Goal: Answer question/provide support

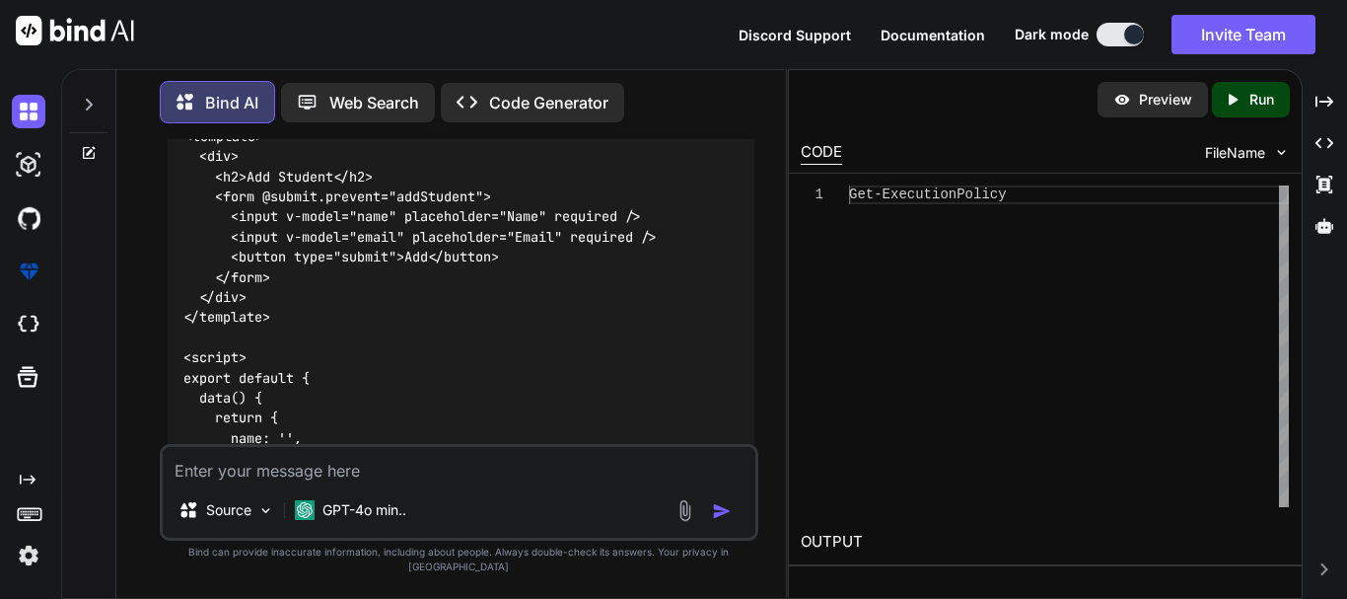
scroll to position [4652, 0]
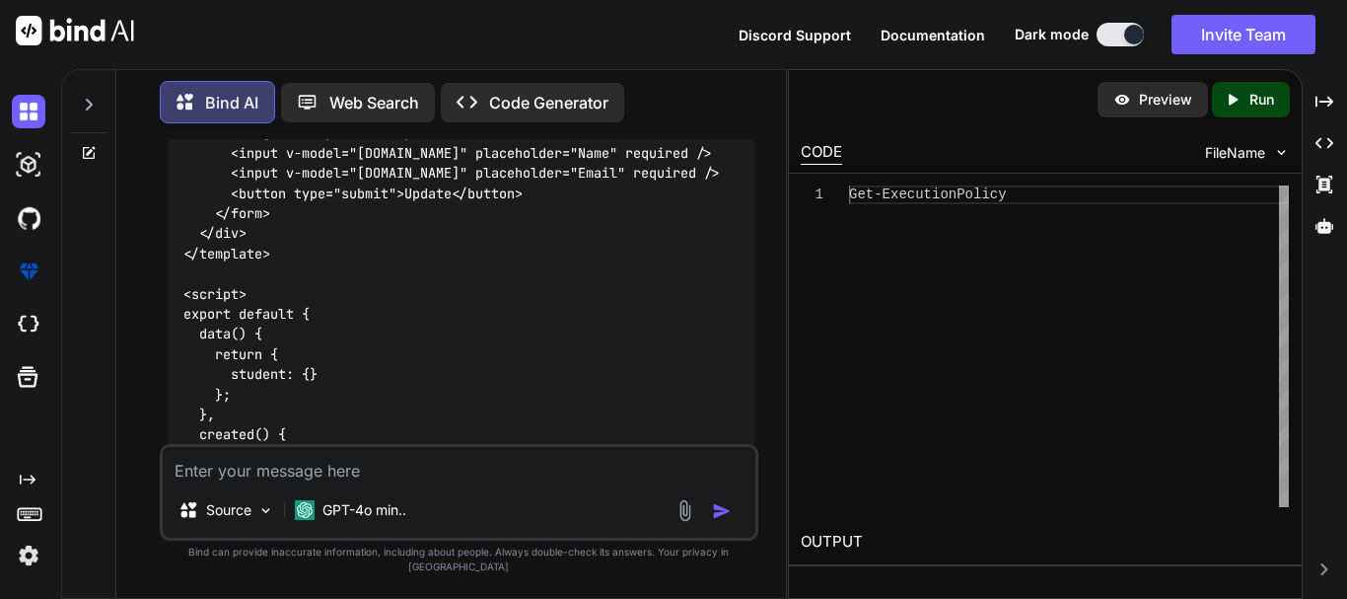
scroll to position [5441, 0]
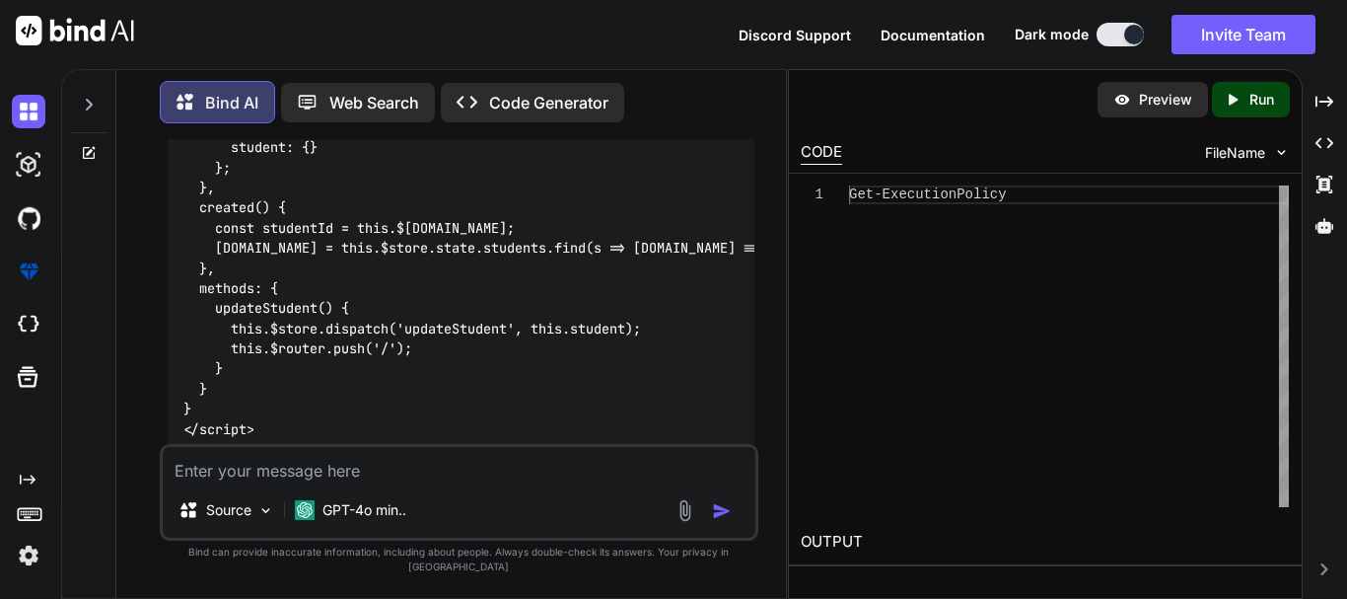
scroll to position [6131, 0]
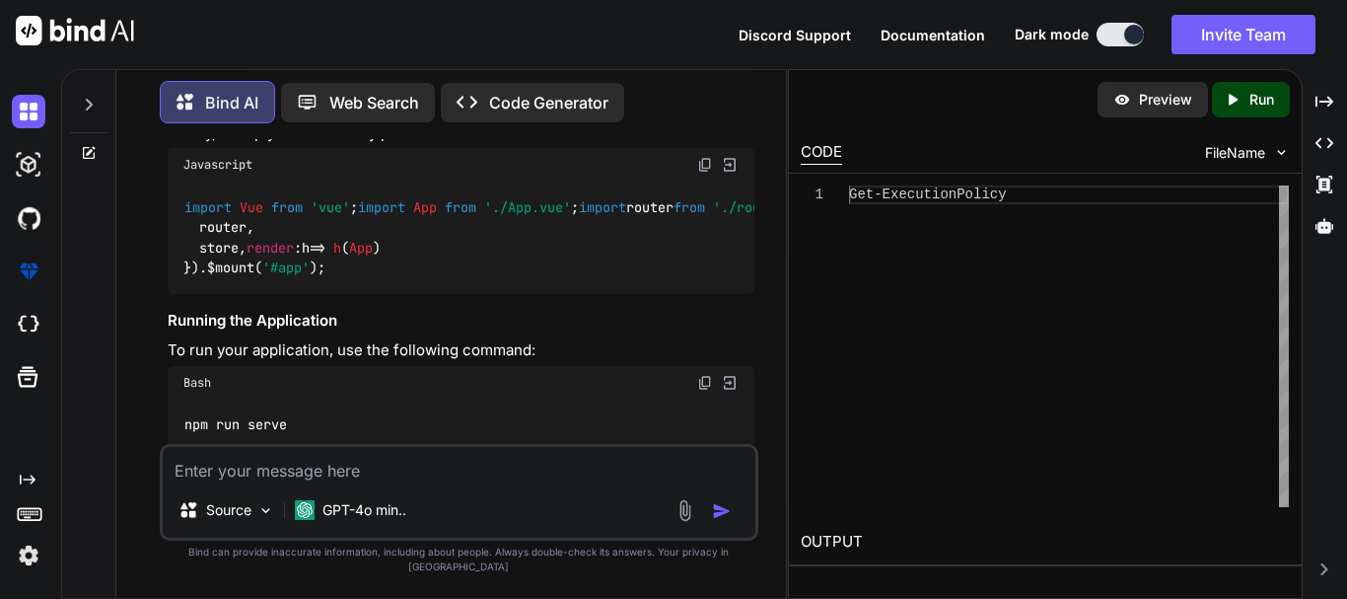
scroll to position [6920, 0]
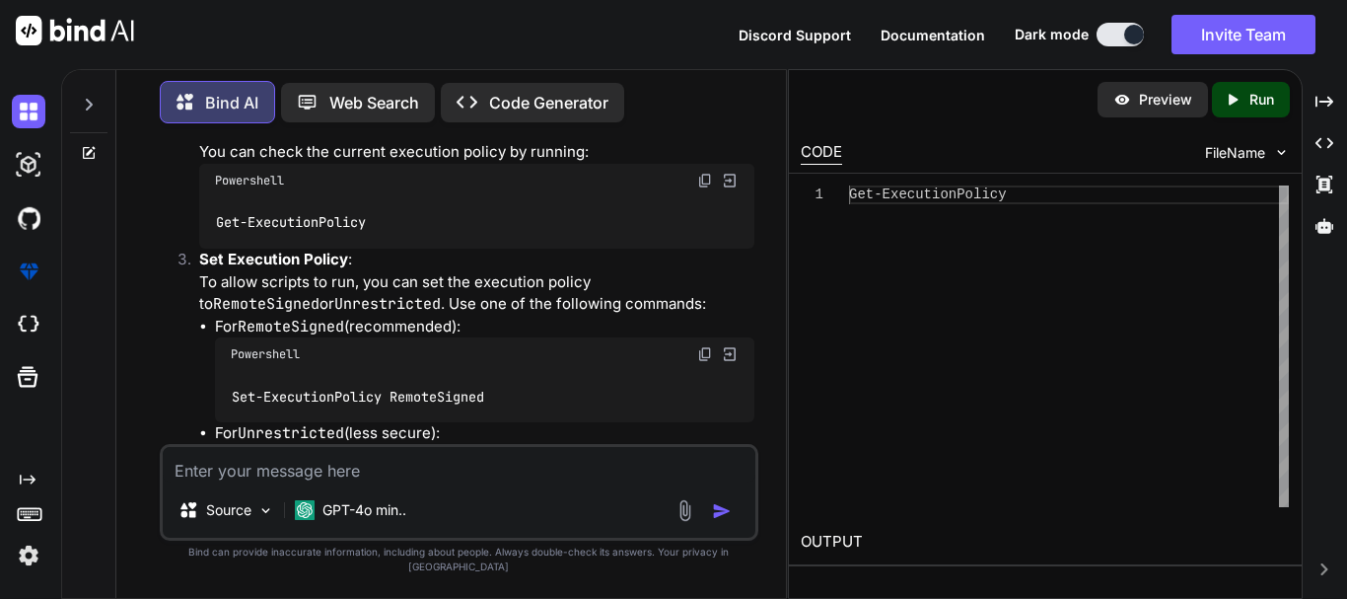
scroll to position [7709, 0]
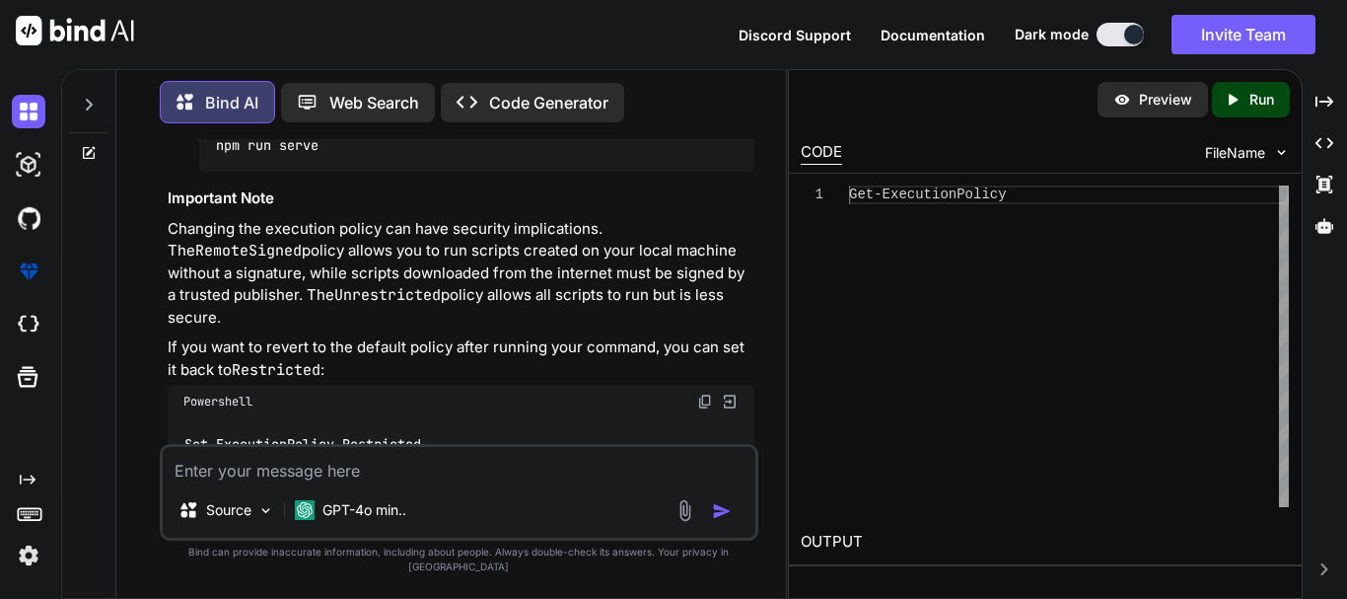
scroll to position [8498, 0]
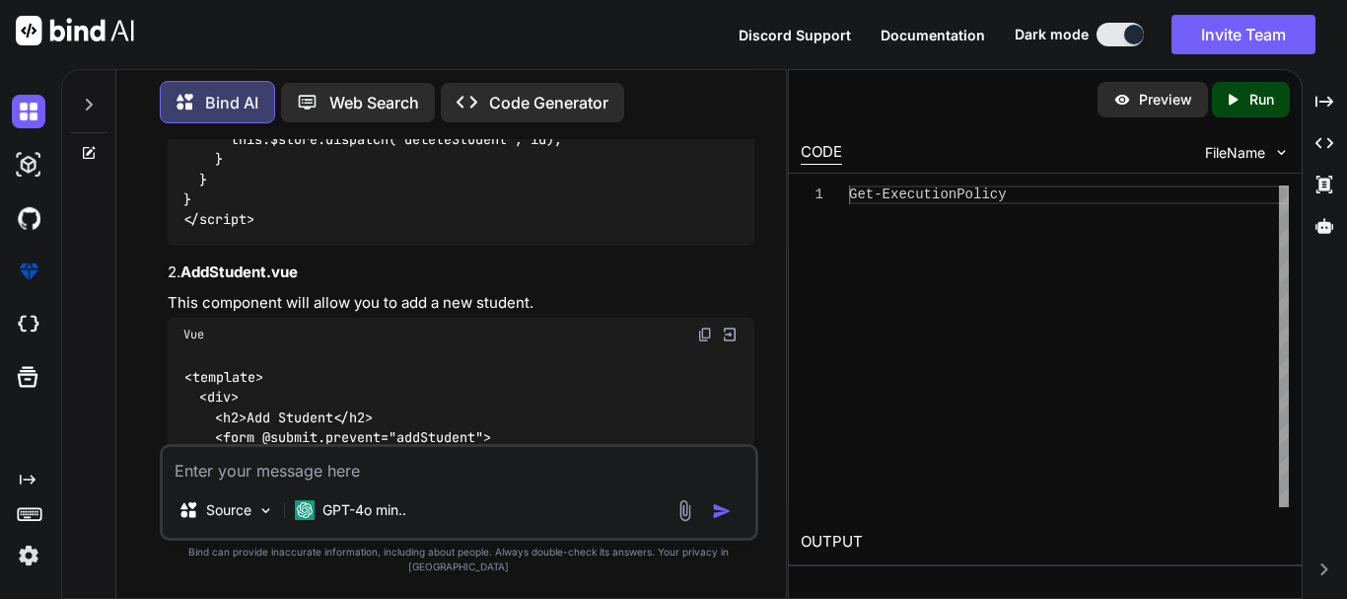
scroll to position [4356, 0]
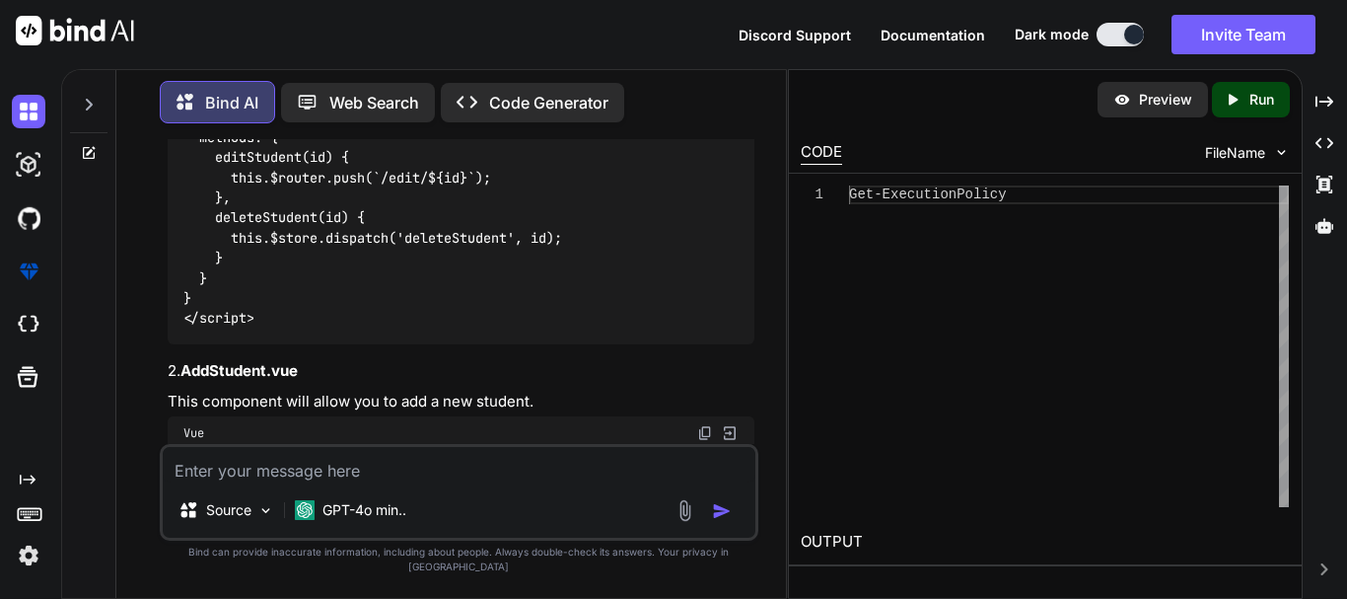
drag, startPoint x: 349, startPoint y: 292, endPoint x: 279, endPoint y: 298, distance: 70.3
copy code "index .js"
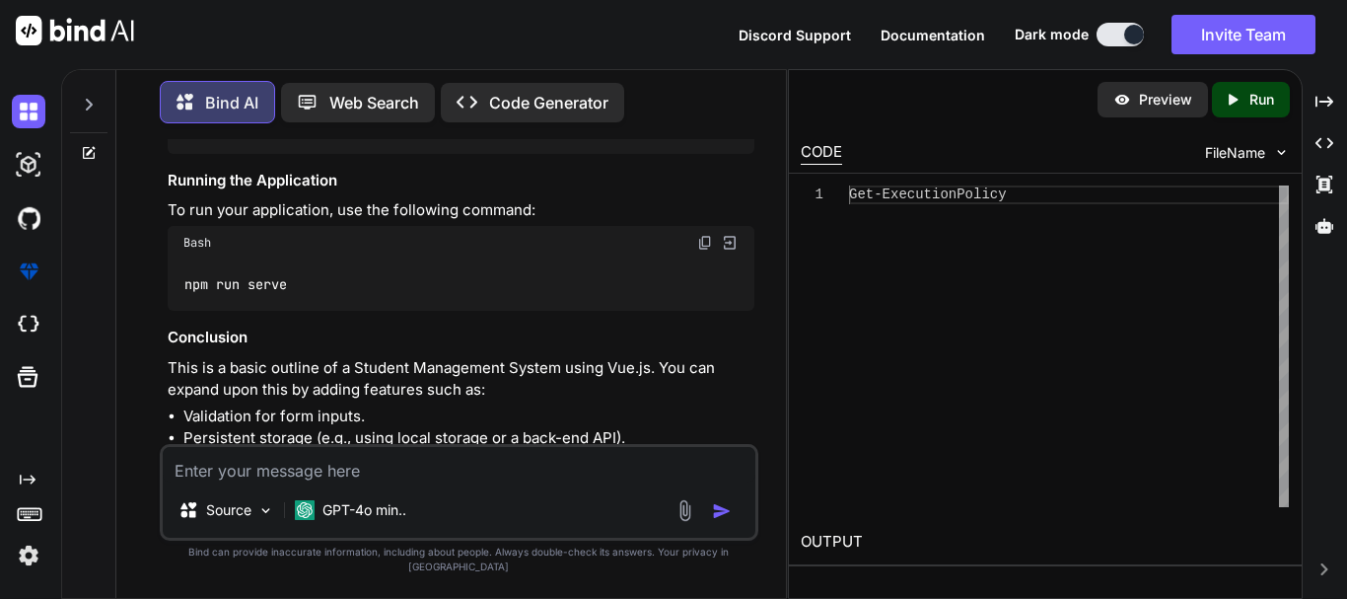
scroll to position [6920, 0]
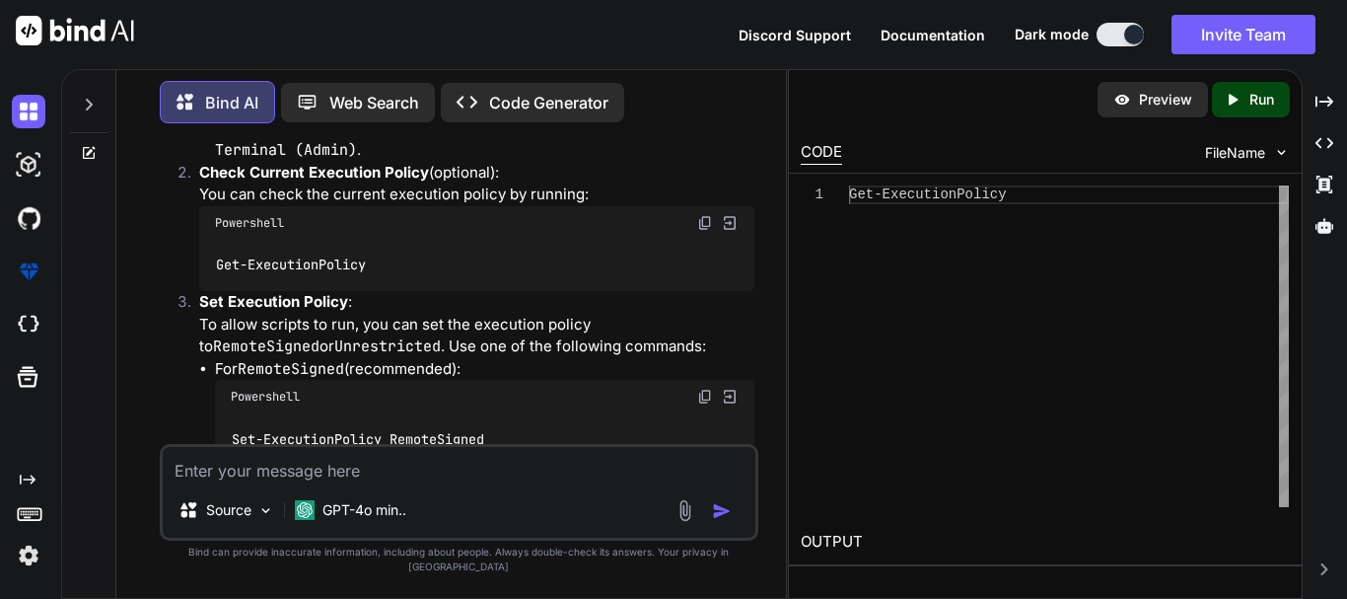
scroll to position [7808, 0]
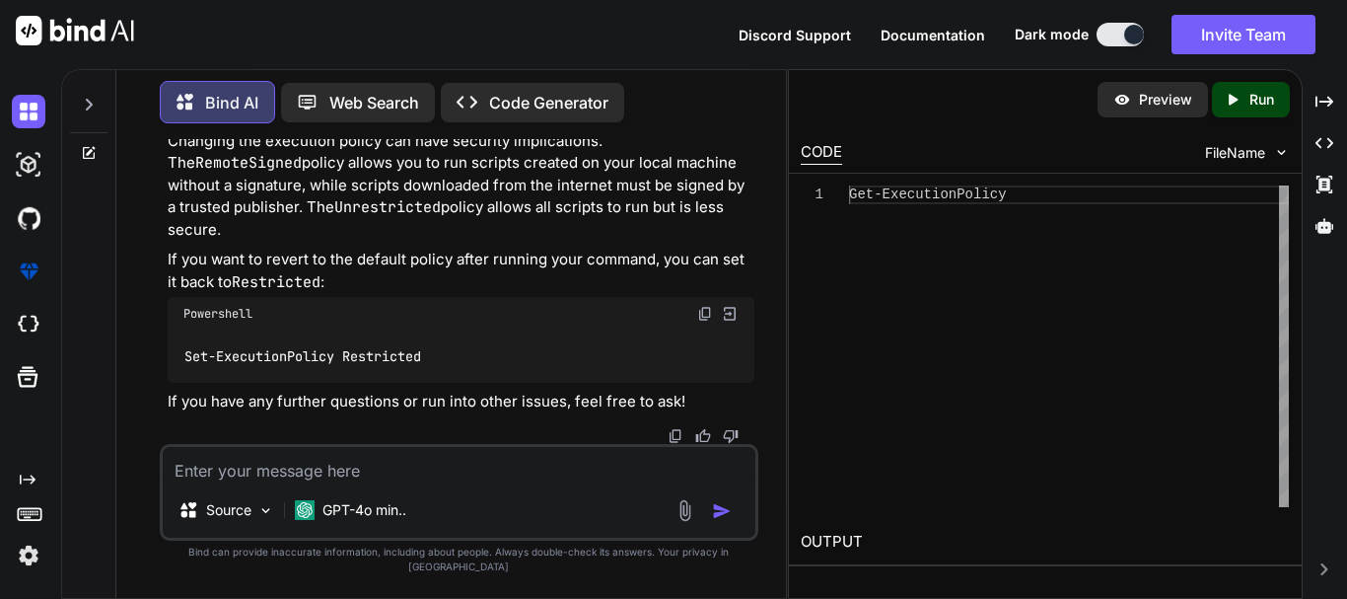
scroll to position [8991, 0]
click at [353, 473] on textarea at bounding box center [459, 465] width 593 height 36
paste textarea "ERROR in ./src/router/index.js 2:0-32 Module not found: Error: Can't resolve 'v…"
type textarea "ERROR in ./src/router/index.js 2:0-32 Module not found: Error: Can't resolve 'v…"
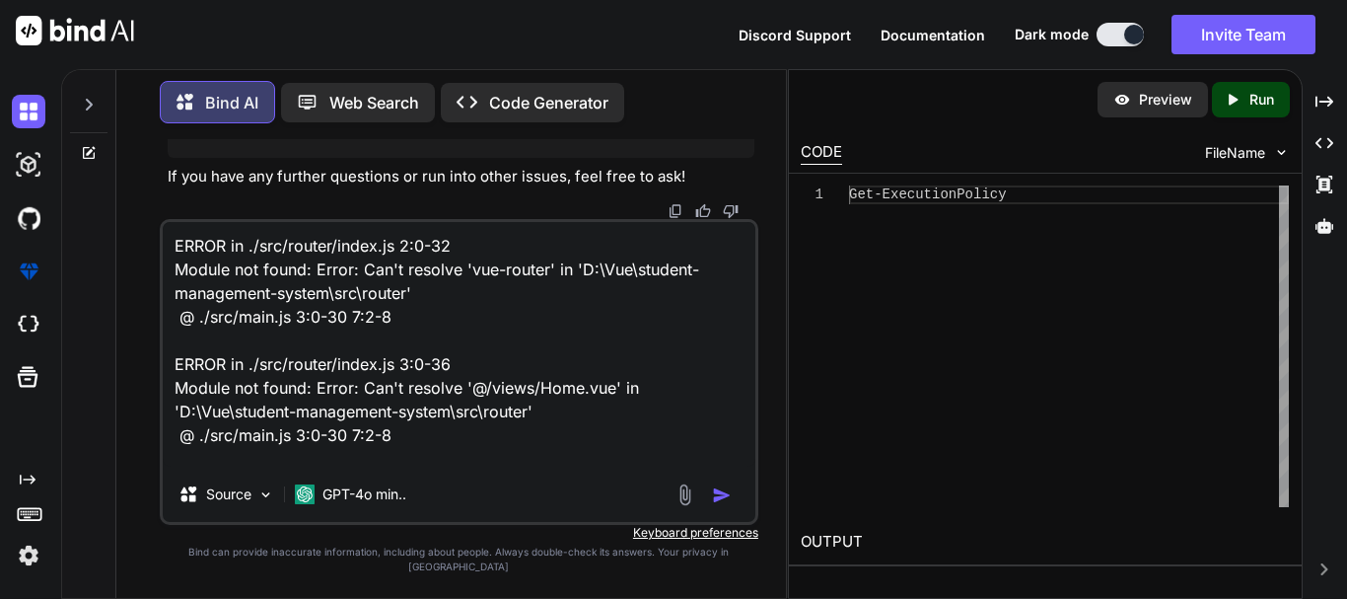
scroll to position [97, 0]
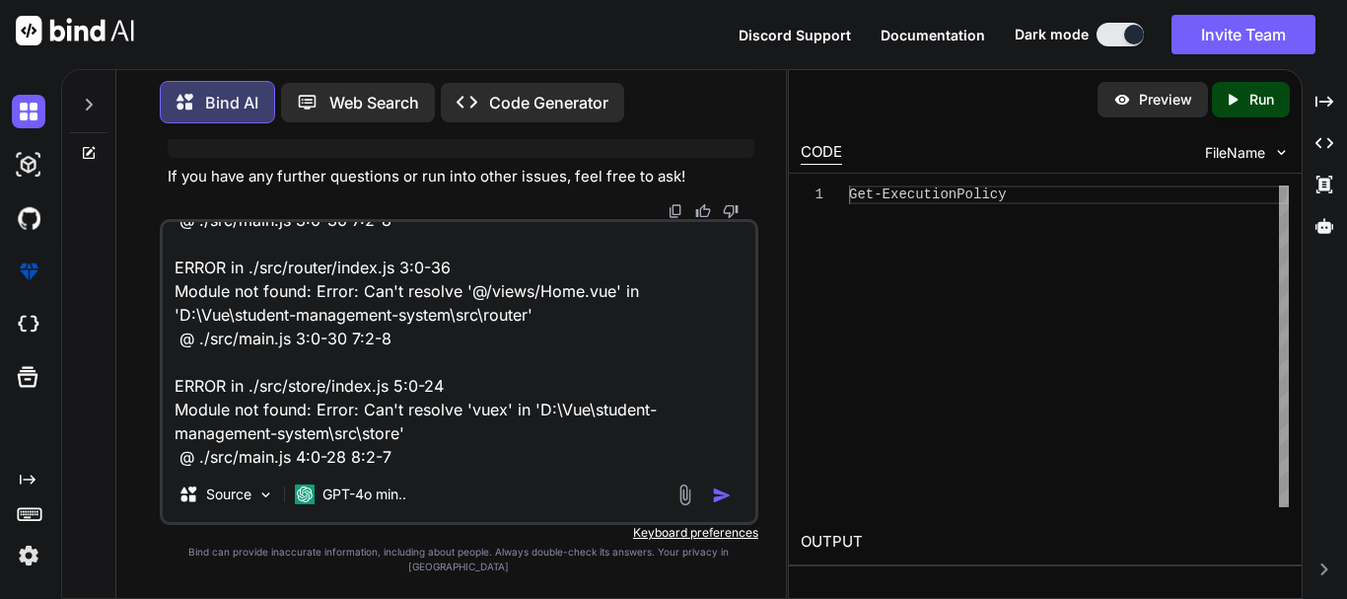
type textarea "x"
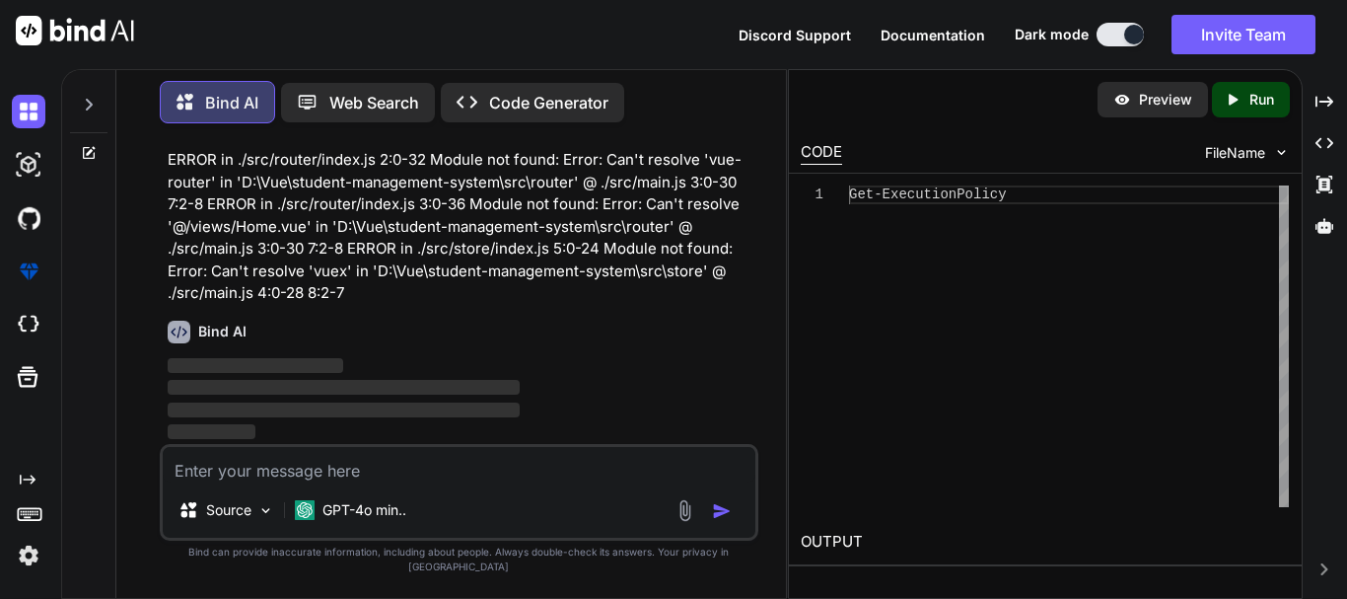
scroll to position [10692, 0]
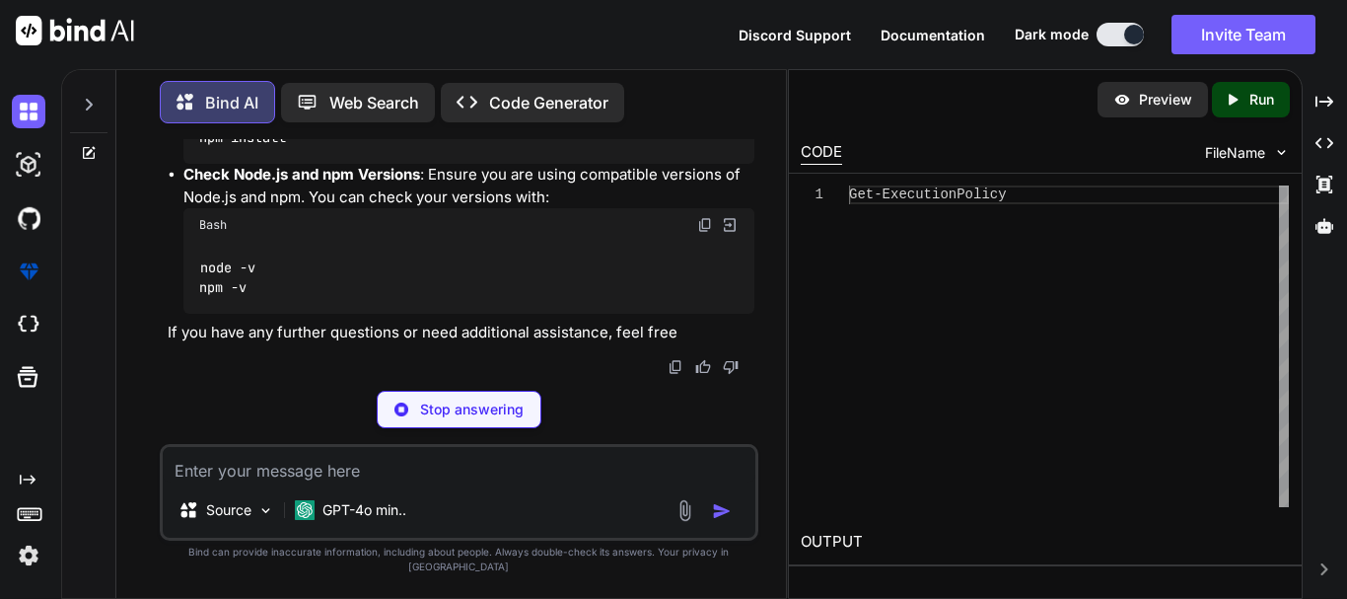
type textarea "x"
type textarea "npm install vue-router vuex"
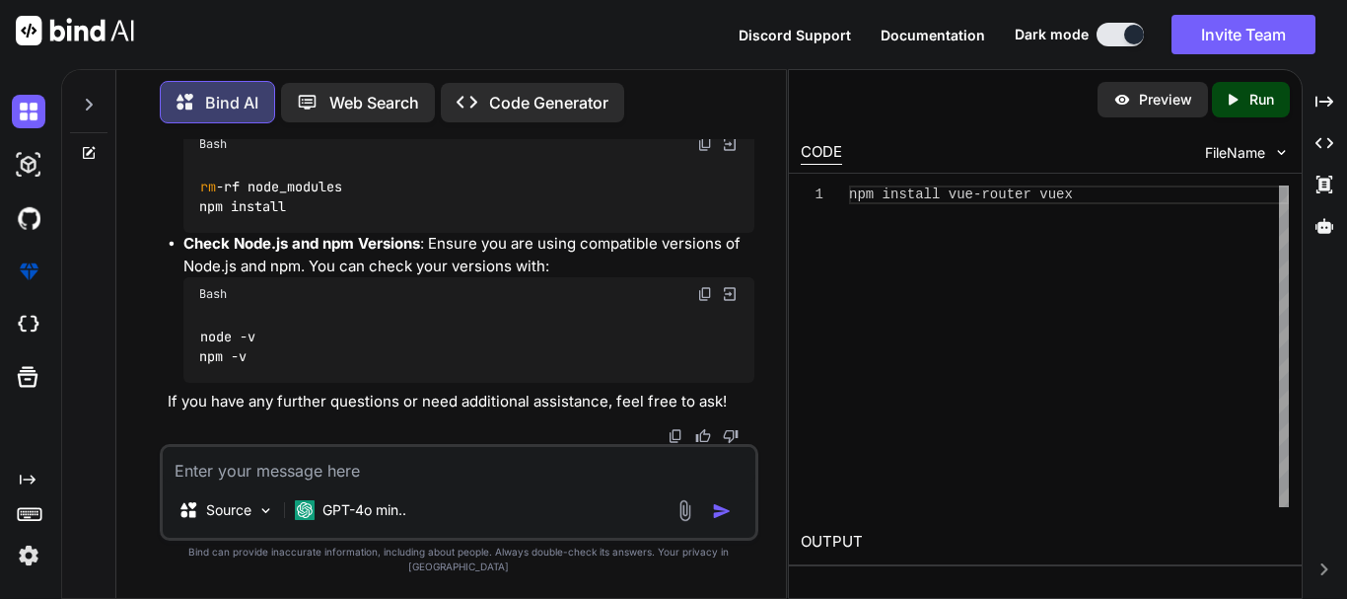
scroll to position [10790, 0]
drag, startPoint x: 437, startPoint y: 241, endPoint x: 400, endPoint y: 270, distance: 47.0
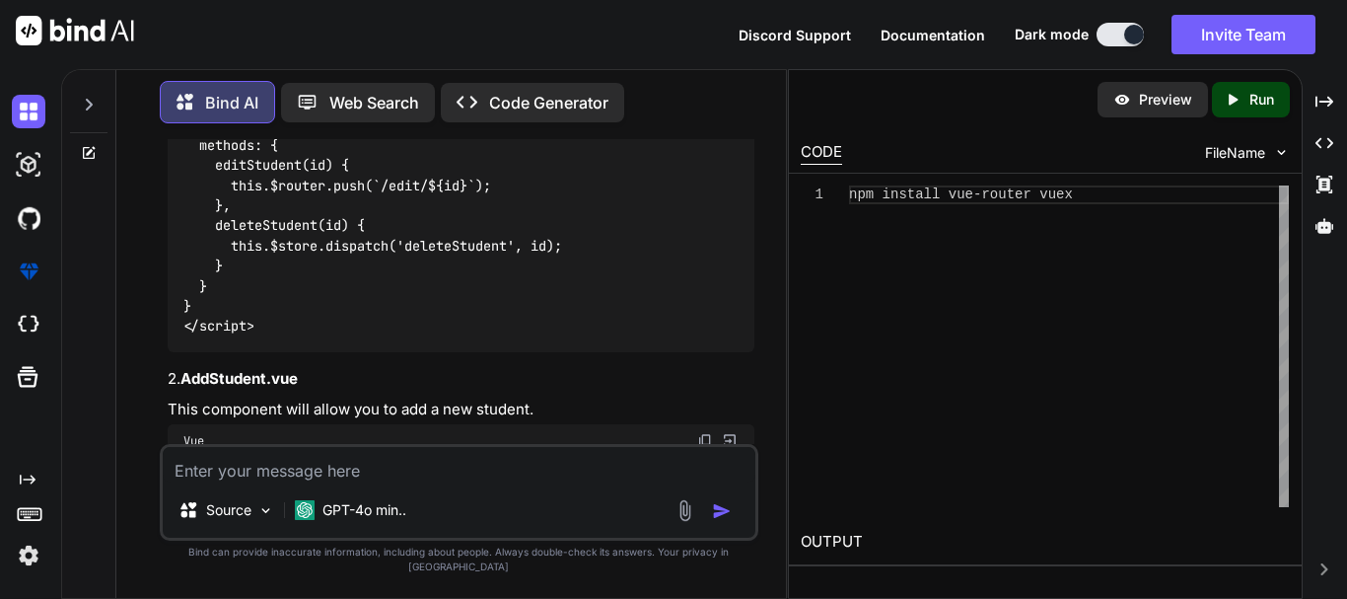
scroll to position [4380, 0]
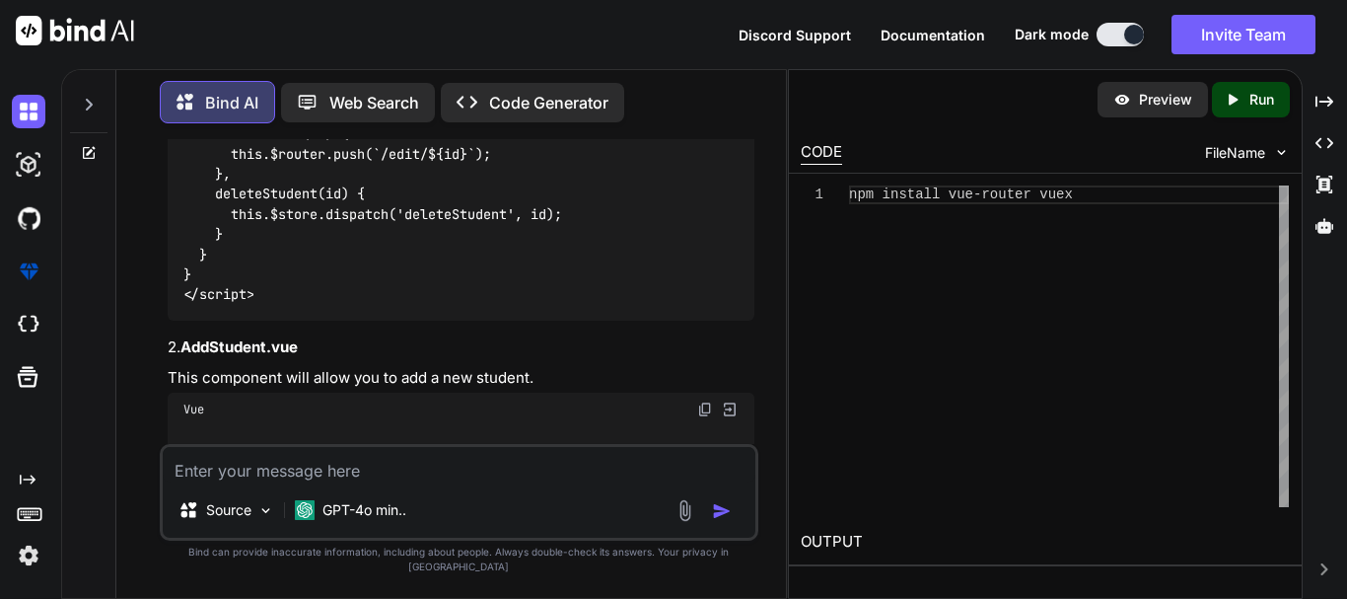
drag, startPoint x: 342, startPoint y: 311, endPoint x: 272, endPoint y: 319, distance: 70.5
click at [457, 482] on textarea at bounding box center [459, 465] width 593 height 36
paste textarea "ERROR in ./src/views/Home.vue Module Error (from ./node_modules/vue-loader/dist…"
type textarea "x"
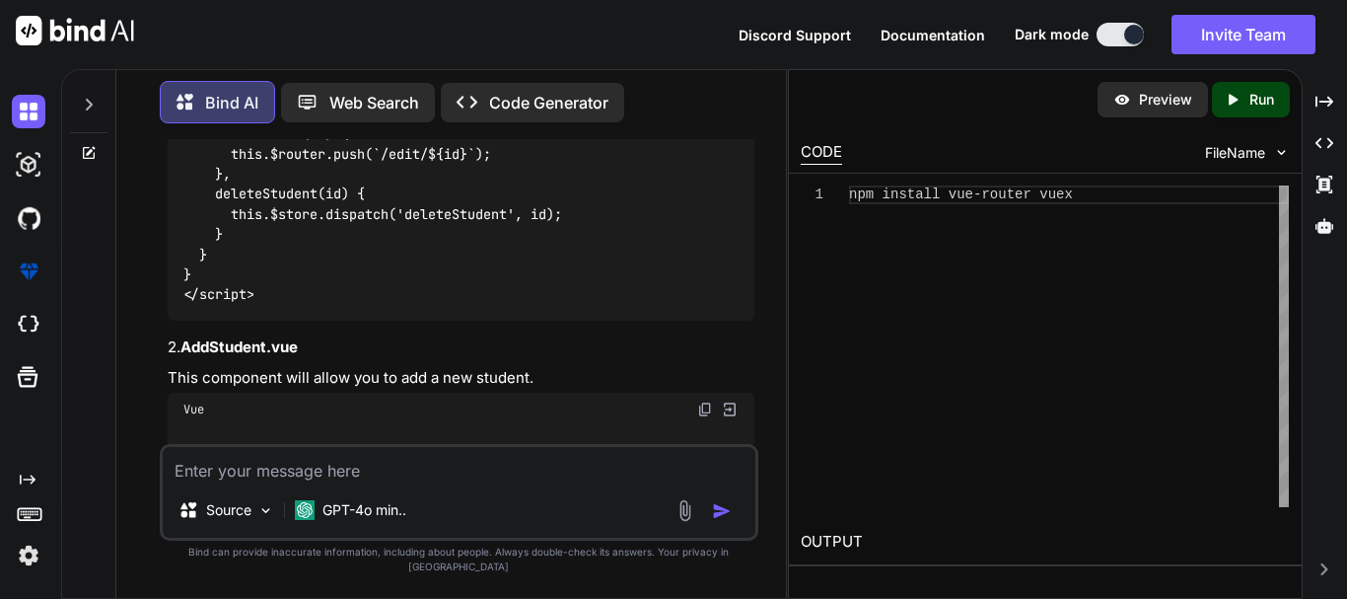
type textarea "ERROR in ./src/views/Home.vue Module Error (from ./node_modules/vue-loader/dist…"
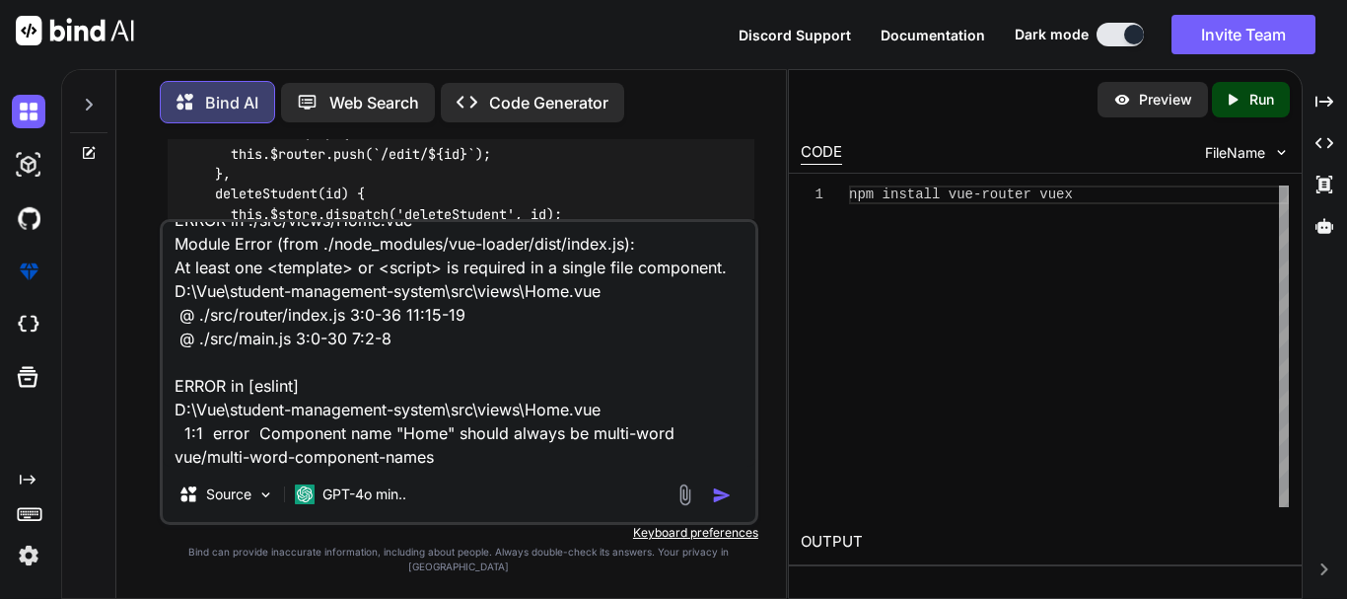
type textarea "x"
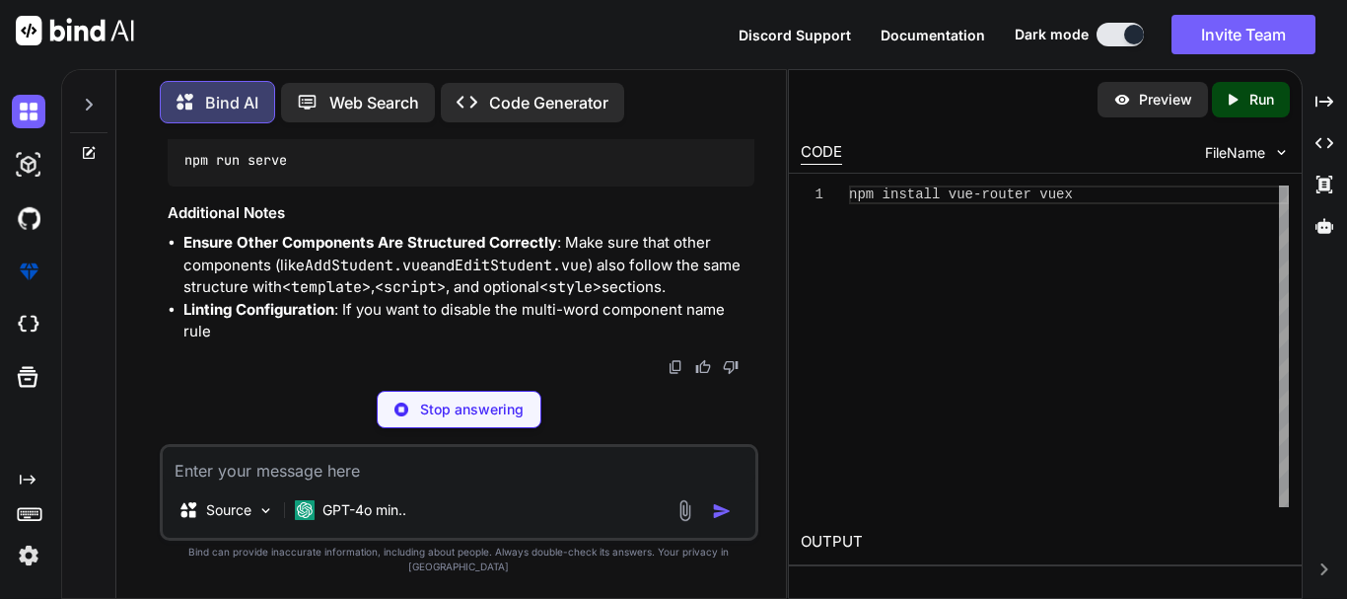
scroll to position [13461, 0]
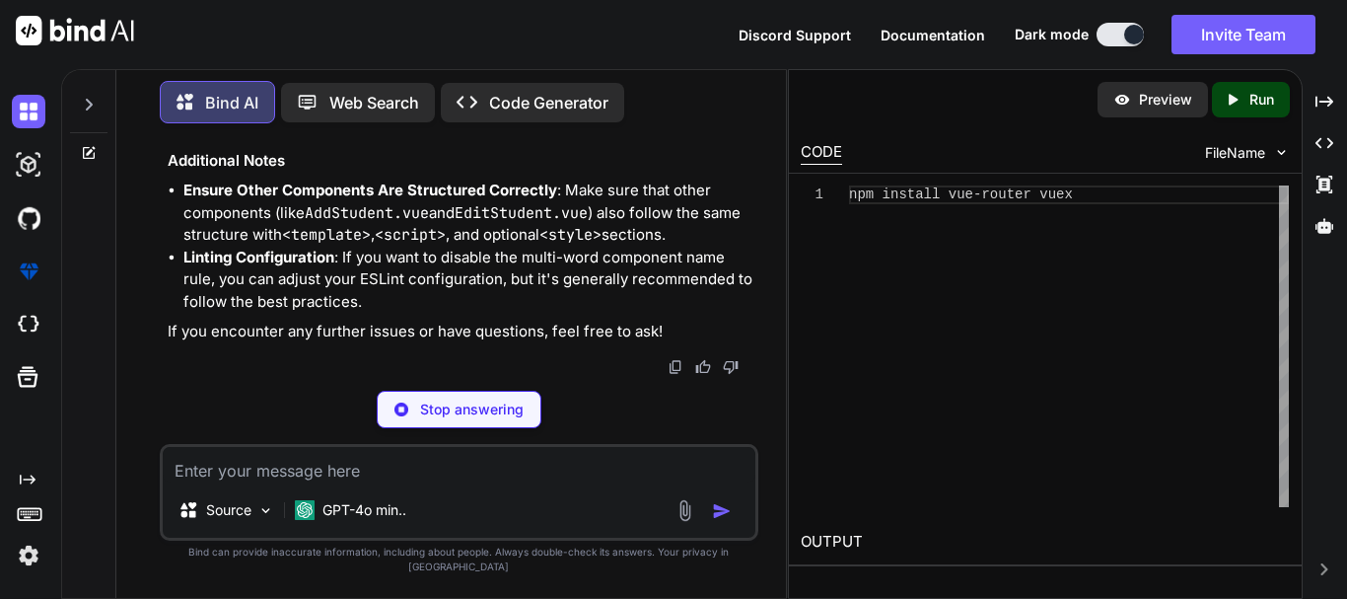
type textarea "x"
type textarea "export default { name: 'HomePage', // Use a multi-word name }; </script> <style…"
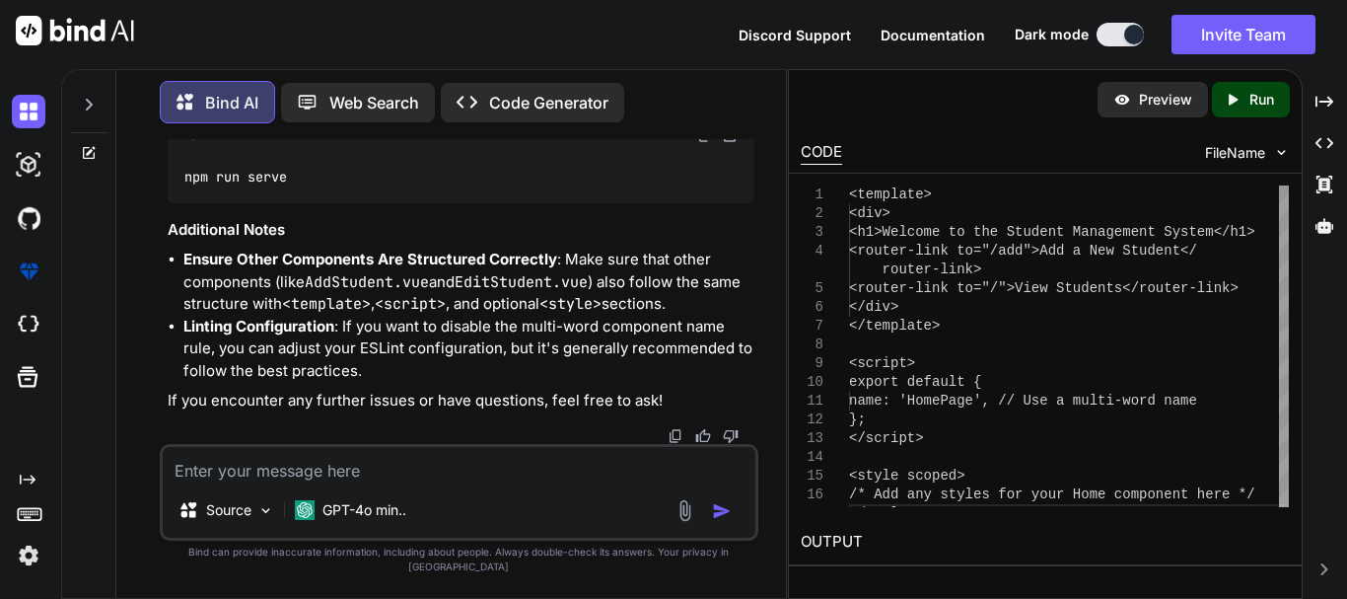
scroll to position [13141, 0]
click at [702, 143] on img at bounding box center [705, 135] width 16 height 16
click at [237, 482] on textarea at bounding box center [459, 465] width 593 height 36
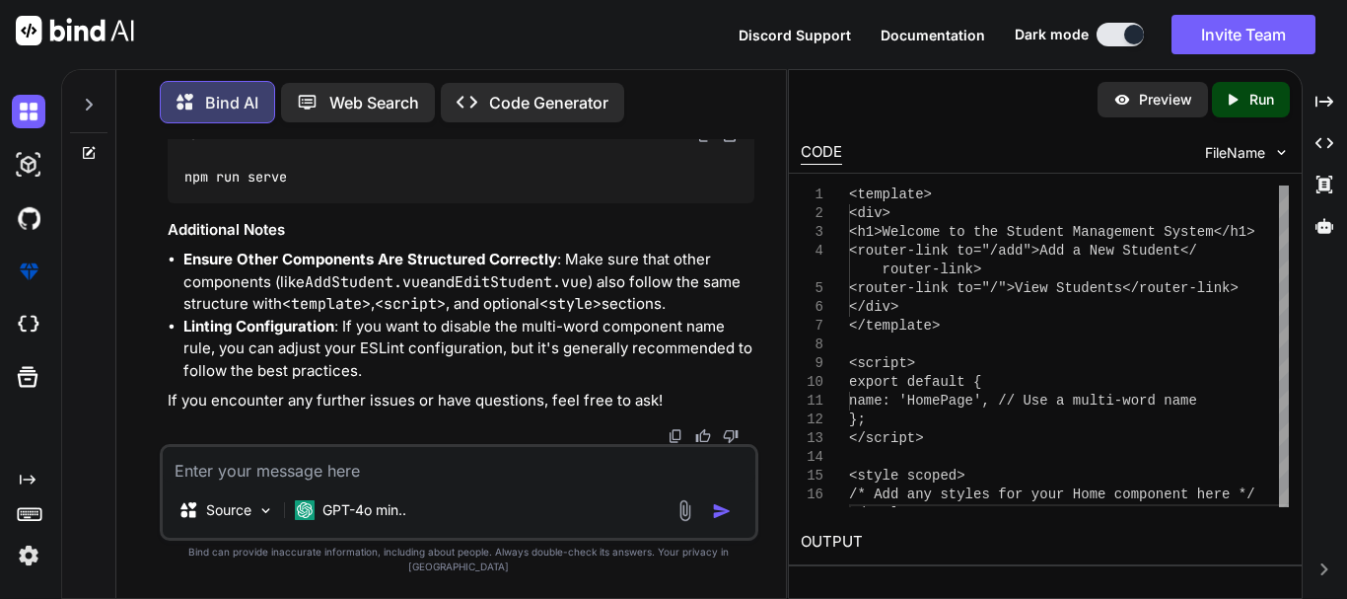
paste textarea "Uncaught runtime errors: × ERROR Cannot read properties of undefined (reading '…"
type textarea "x"
type textarea "Uncaught runtime errors: × ERROR Cannot read properties of undefined (reading '…"
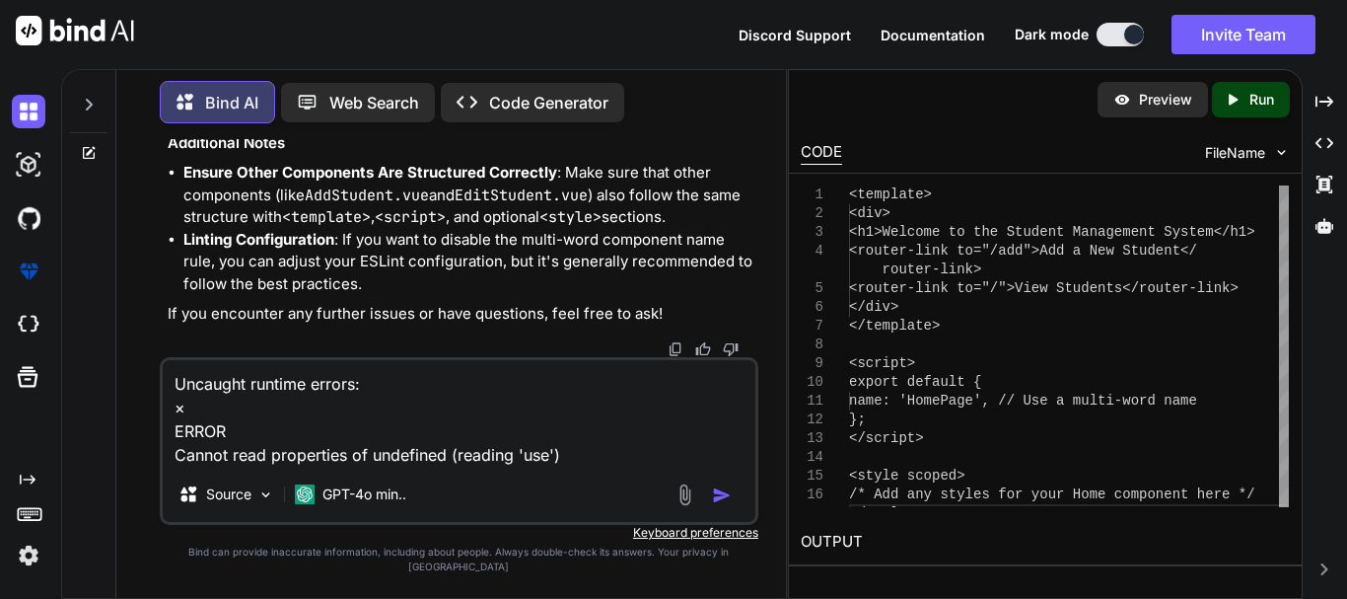
type textarea "x"
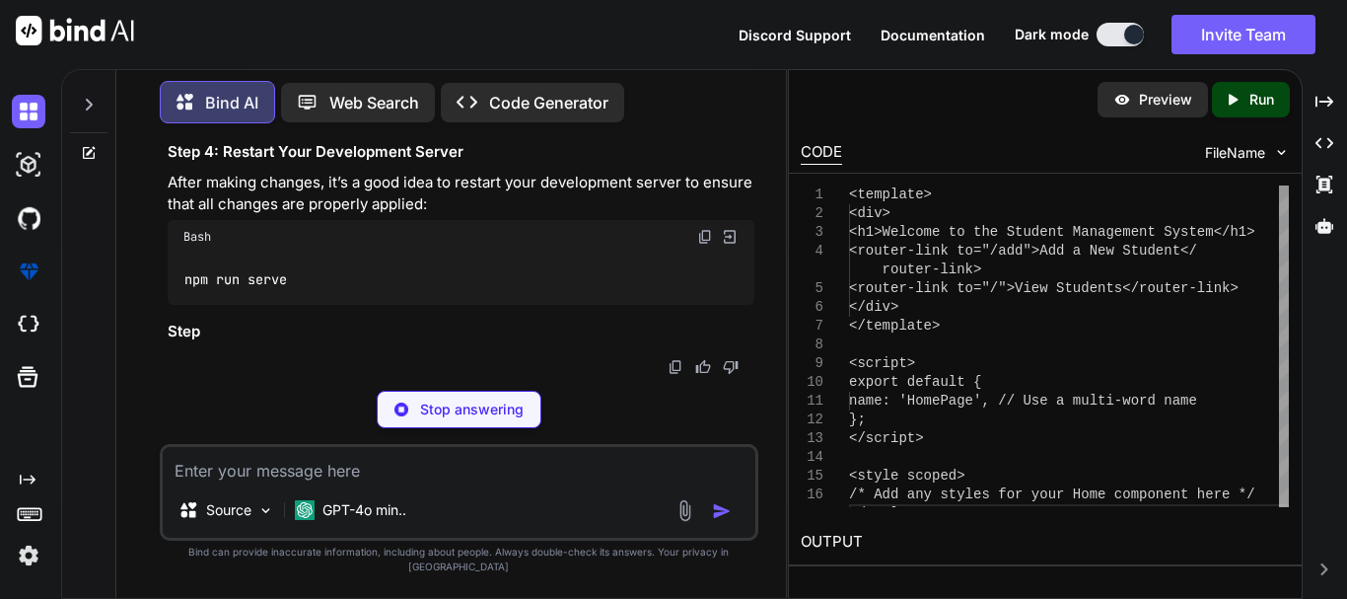
scroll to position [14555, 0]
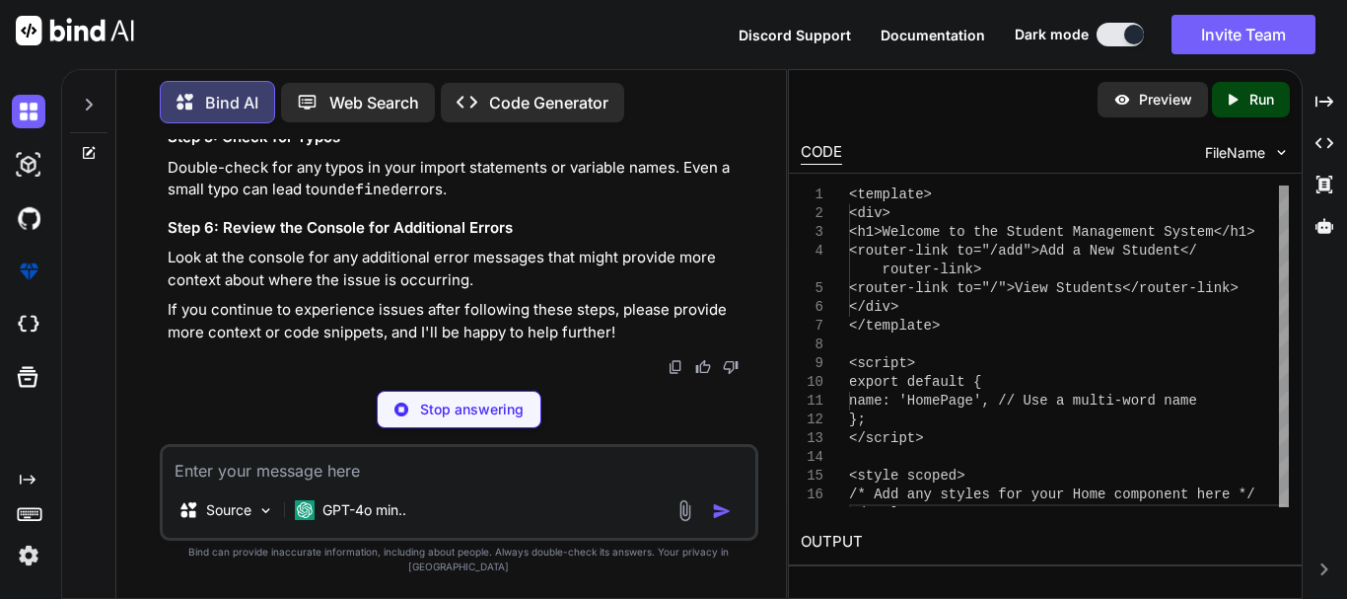
type textarea "x"
type textarea "router, // Make sure this is defined store, // Make sure this is defined render…"
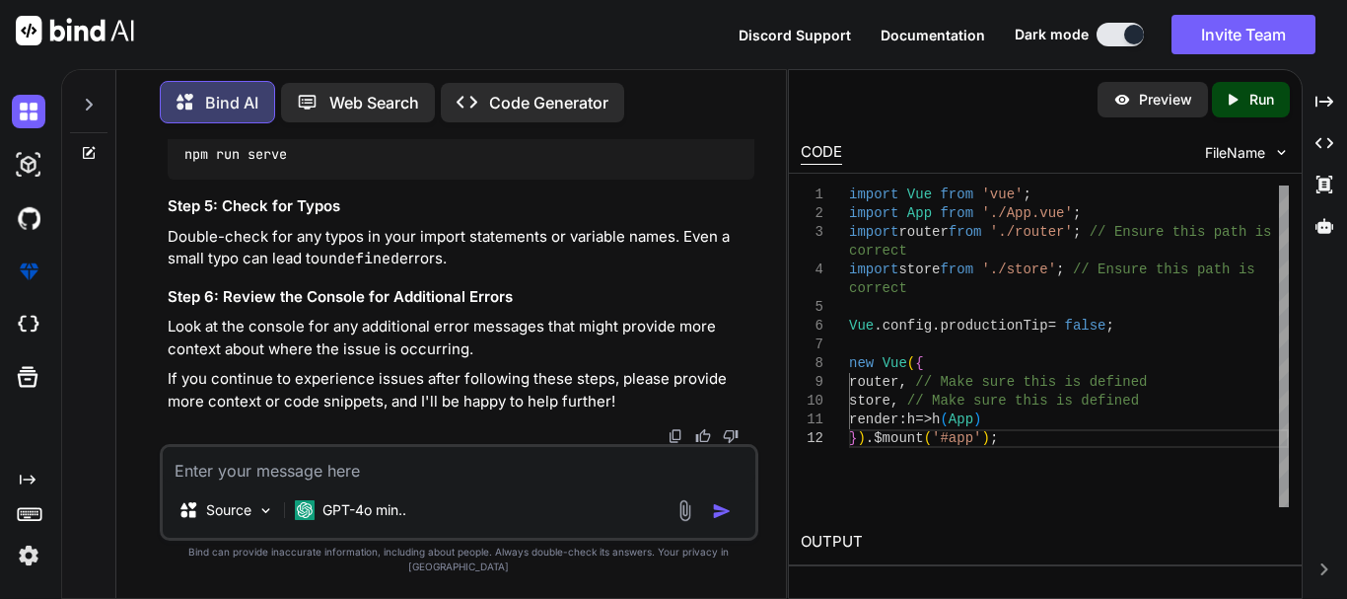
scroll to position [15442, 0]
